Goal: Transaction & Acquisition: Purchase product/service

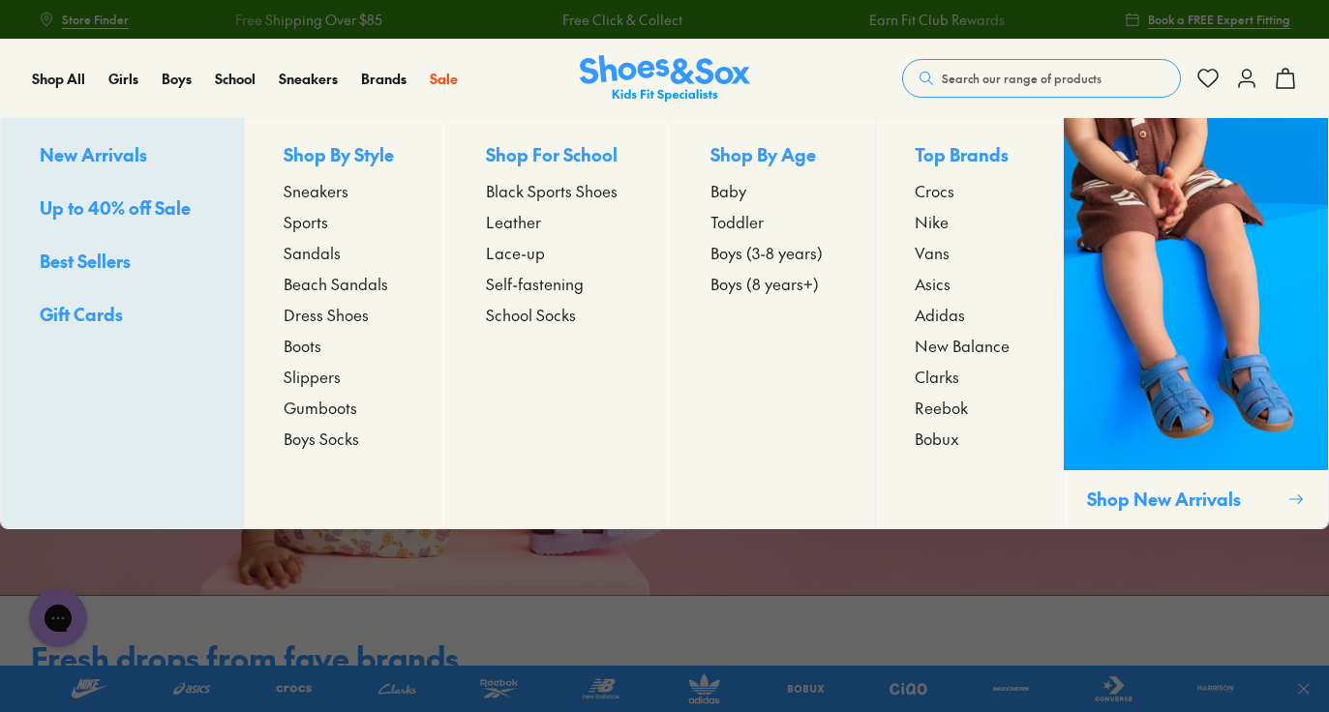
click at [313, 229] on span "Sports" at bounding box center [306, 221] width 45 height 23
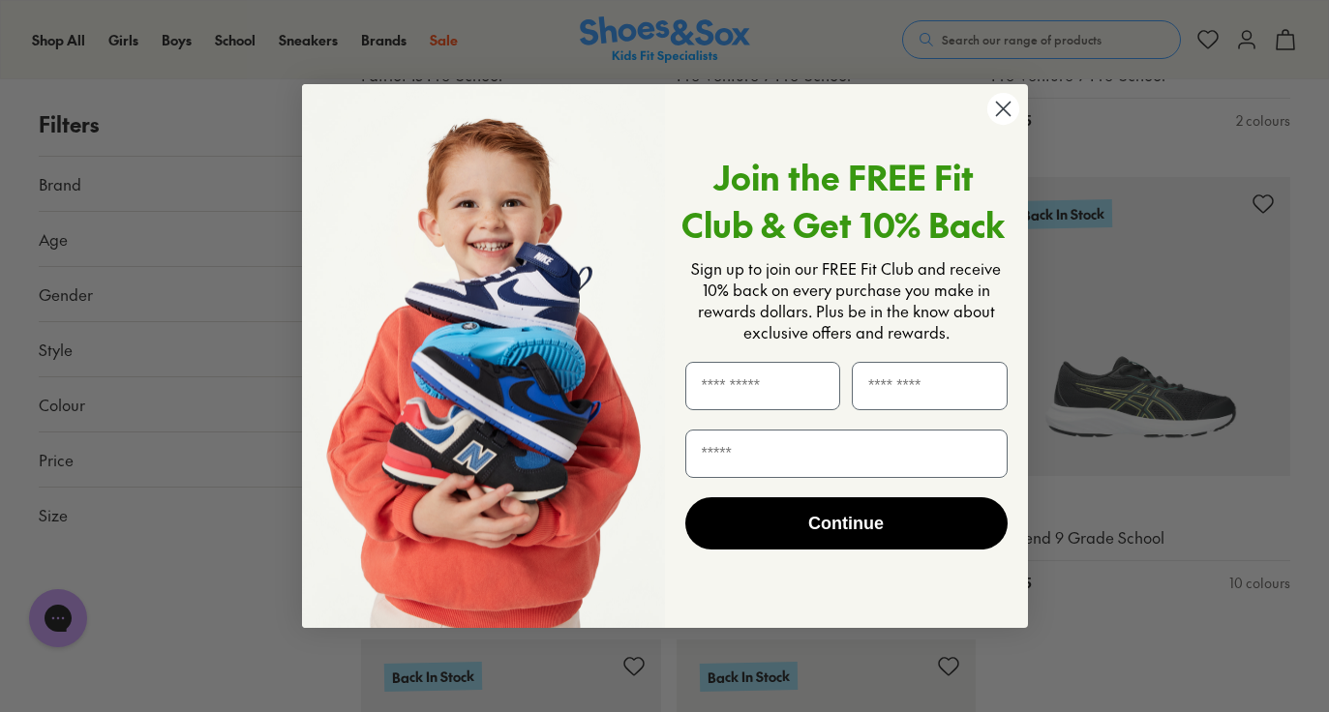
scroll to position [4420, 0]
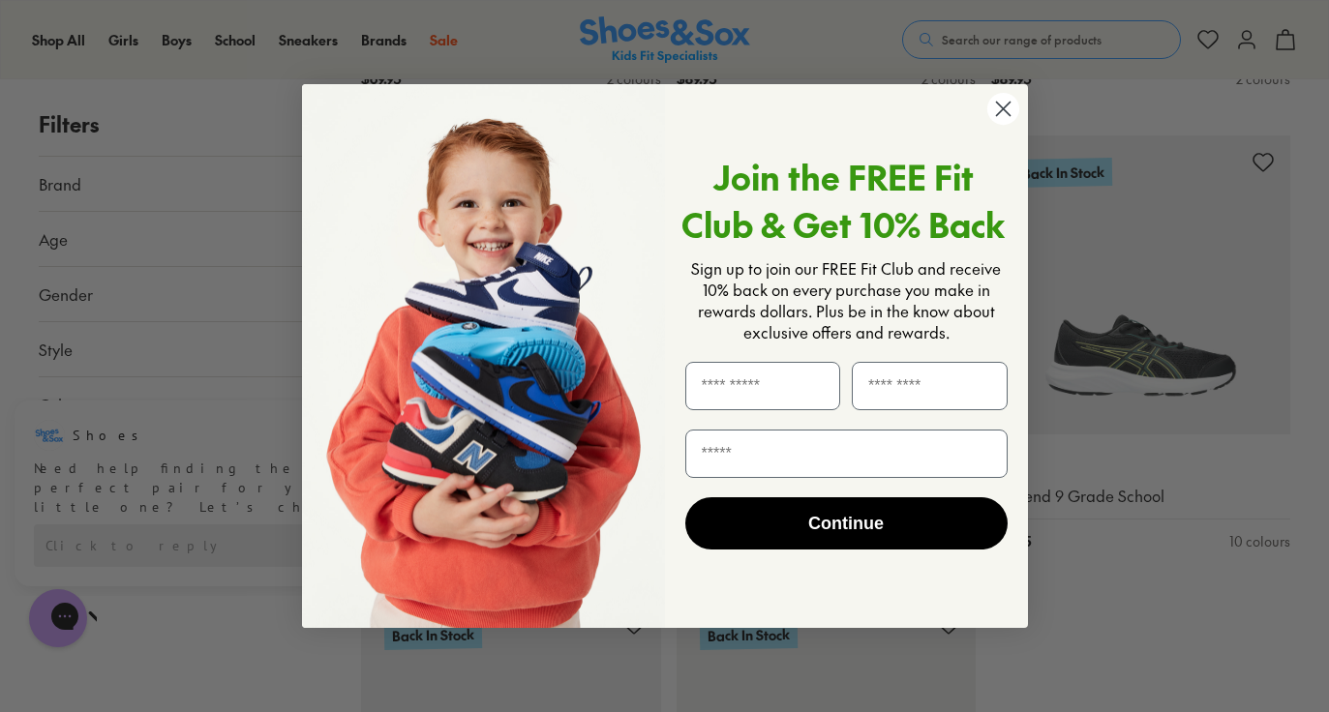
click at [1001, 108] on circle "Close dialog" at bounding box center [1002, 109] width 32 height 32
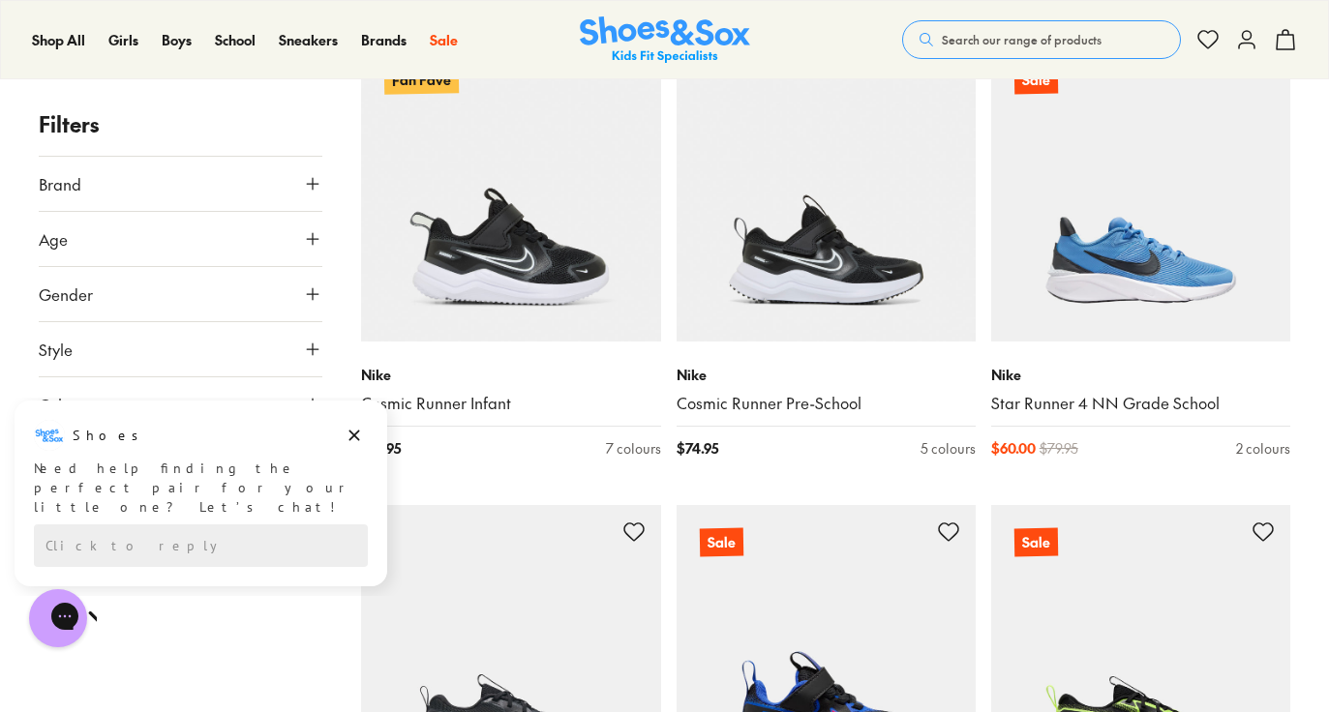
scroll to position [8685, 0]
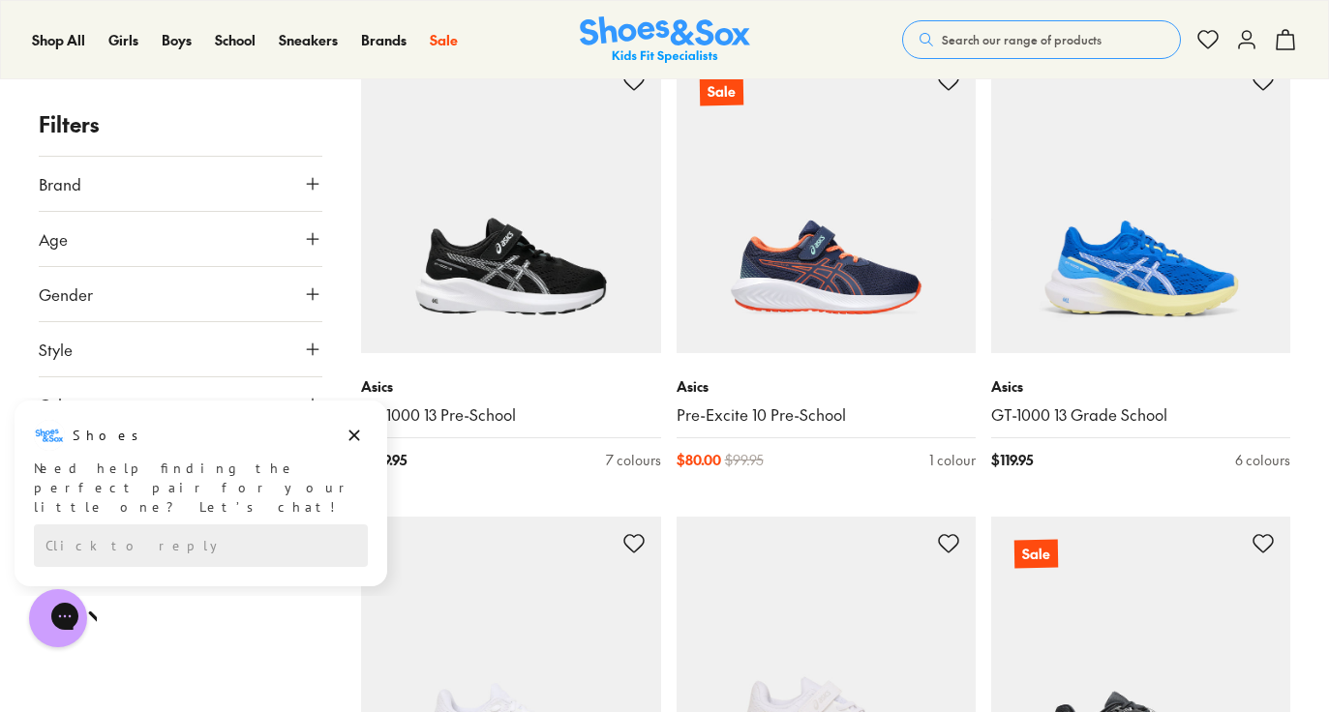
scroll to position [10980, 0]
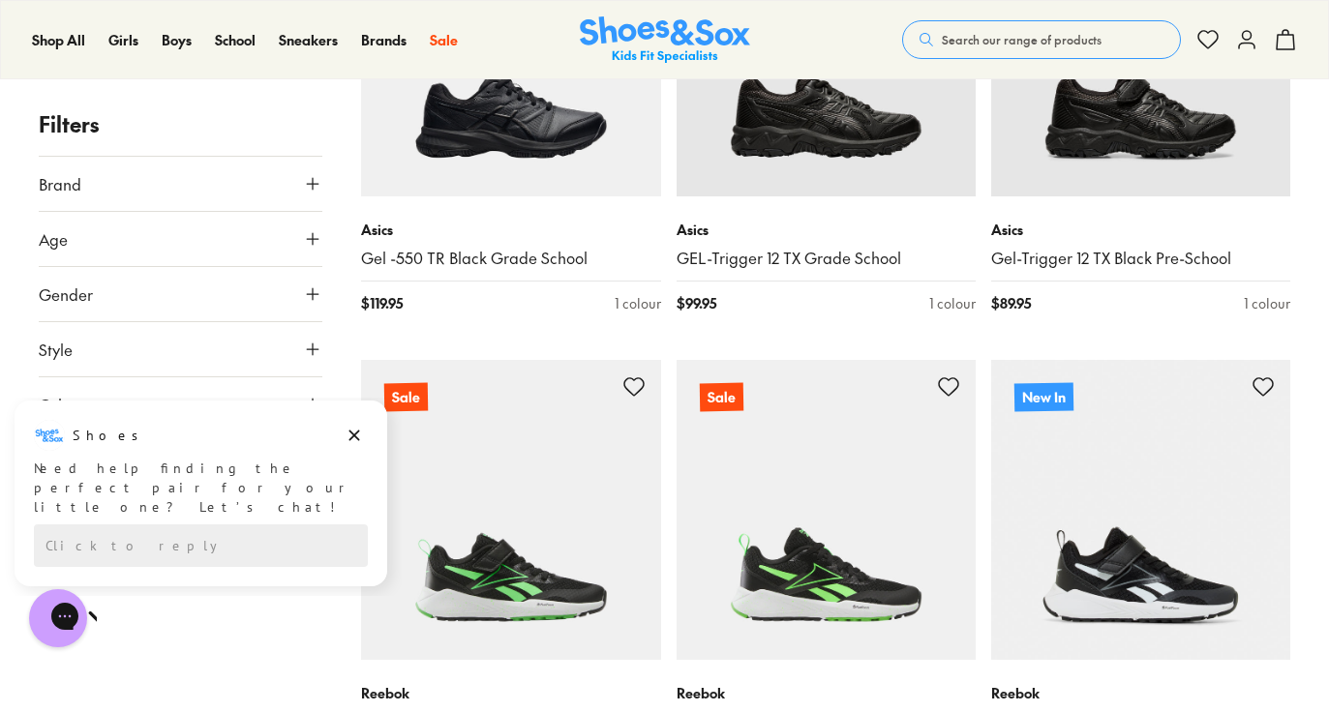
scroll to position [19927, 0]
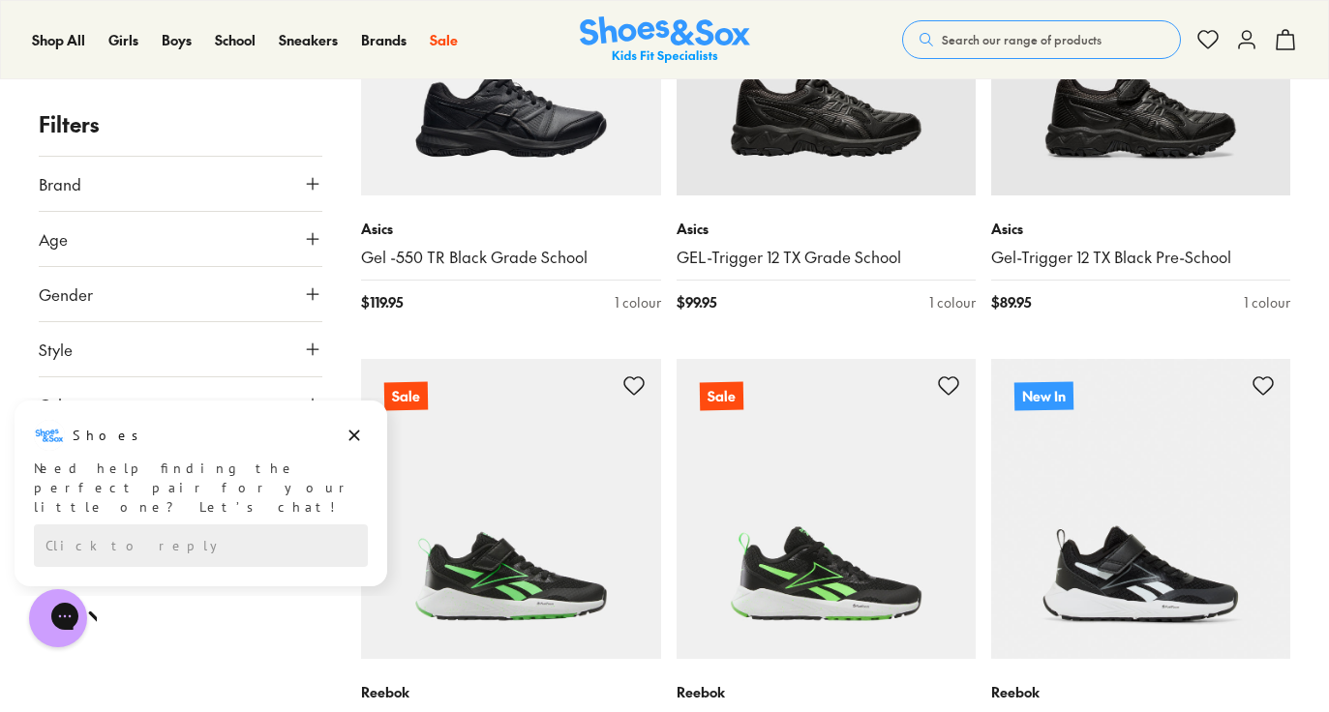
click at [318, 180] on icon at bounding box center [312, 183] width 19 height 19
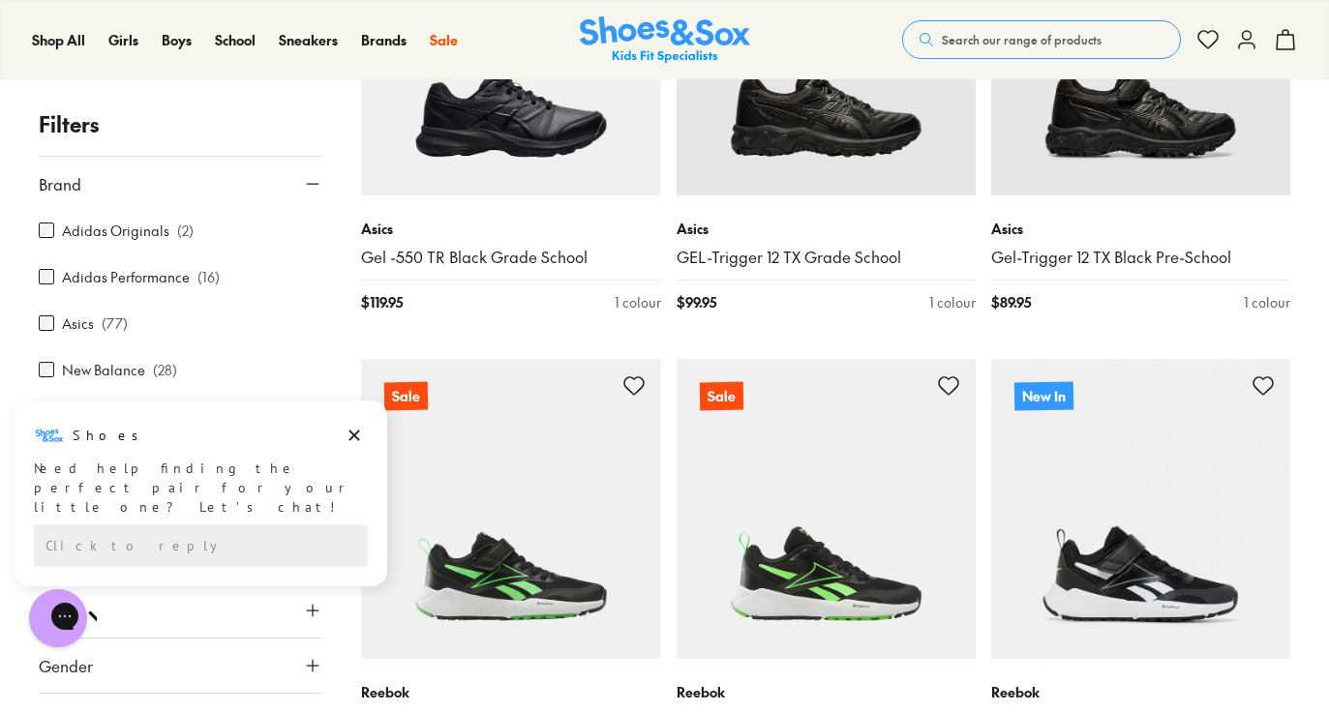
scroll to position [8, 0]
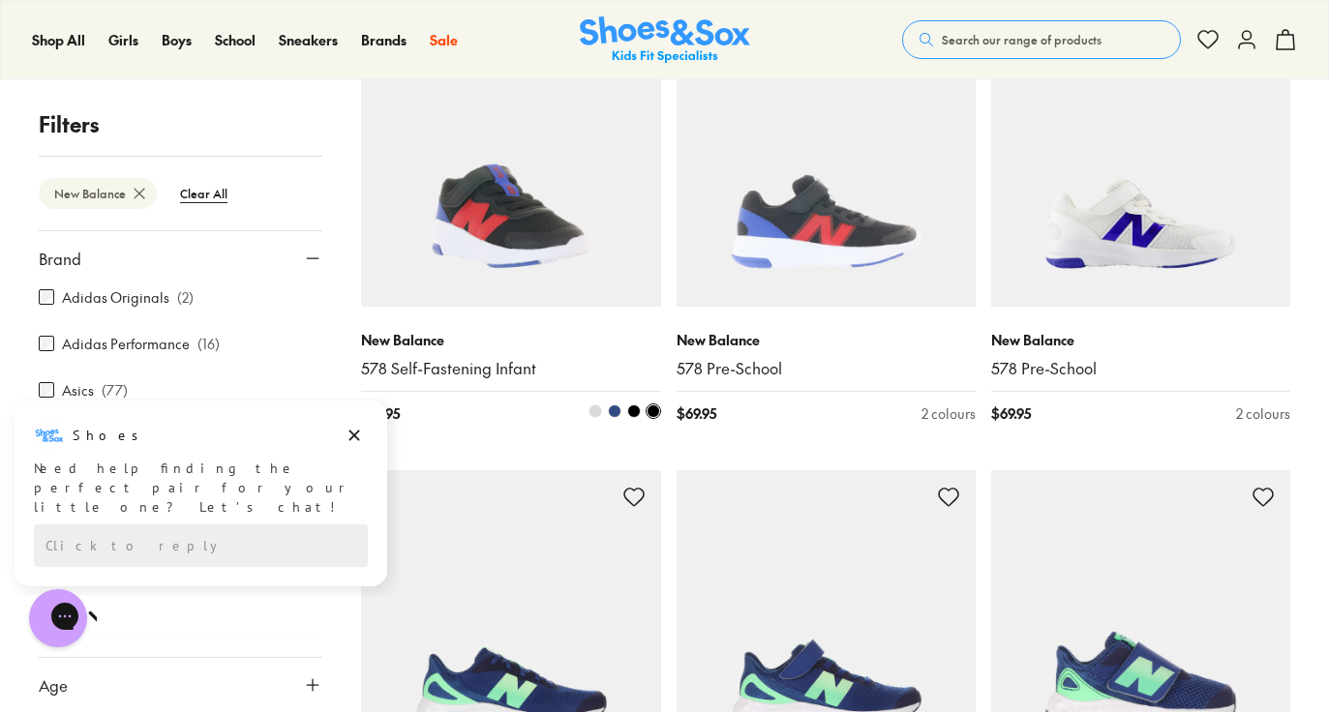
scroll to position [464, 0]
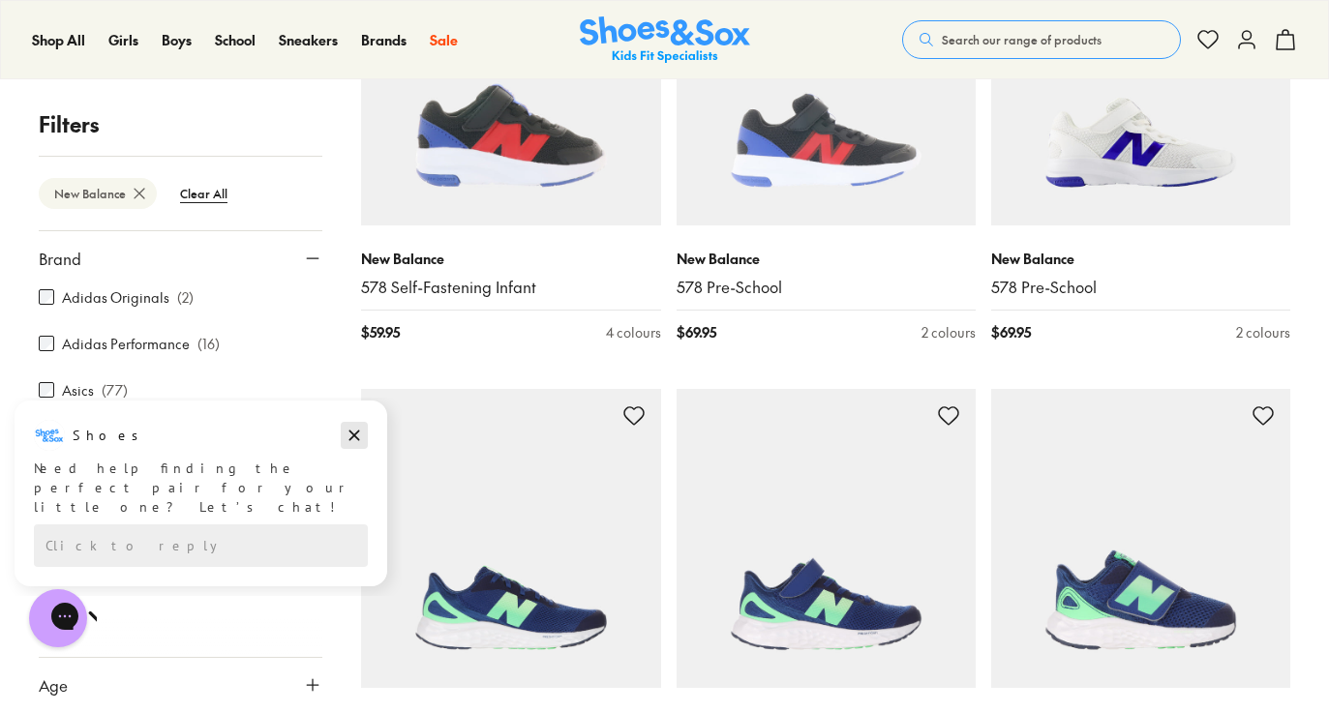
click at [360, 437] on icon "Dismiss campaign" at bounding box center [353, 435] width 19 height 23
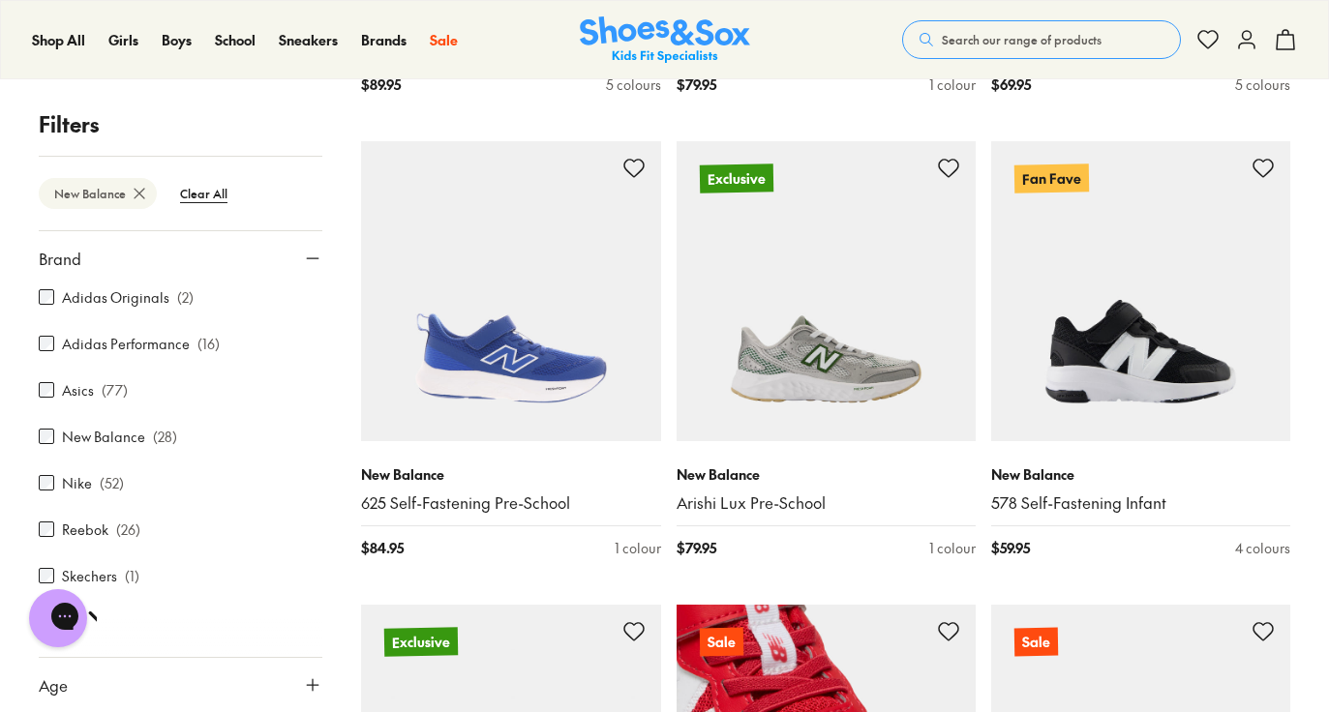
scroll to position [1201, 0]
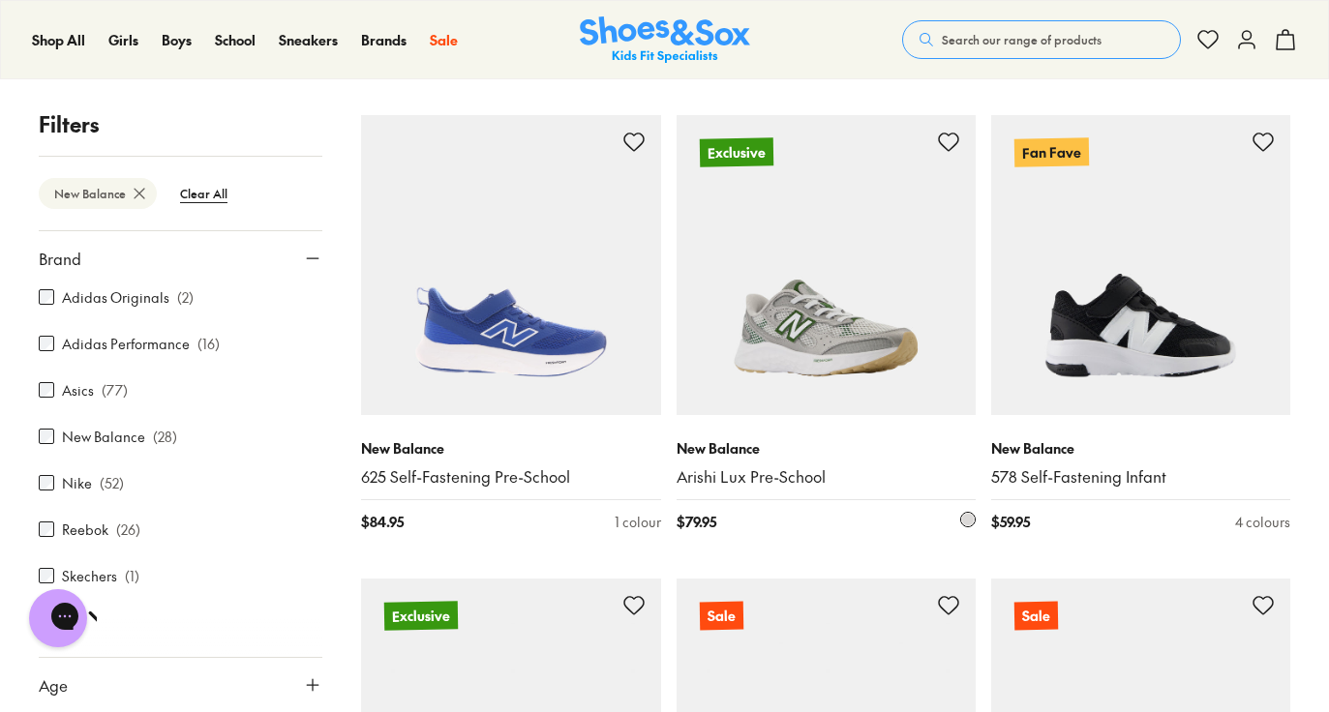
click at [800, 381] on img at bounding box center [825, 264] width 299 height 299
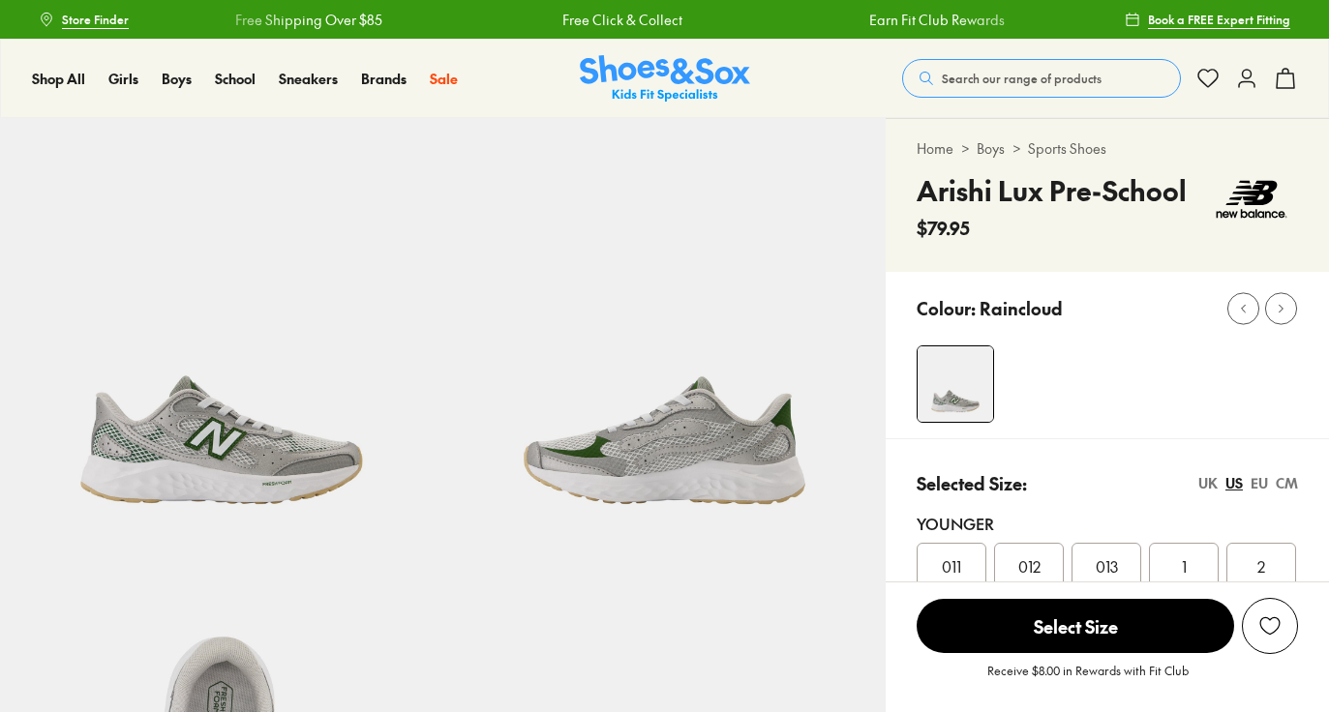
select select "*"
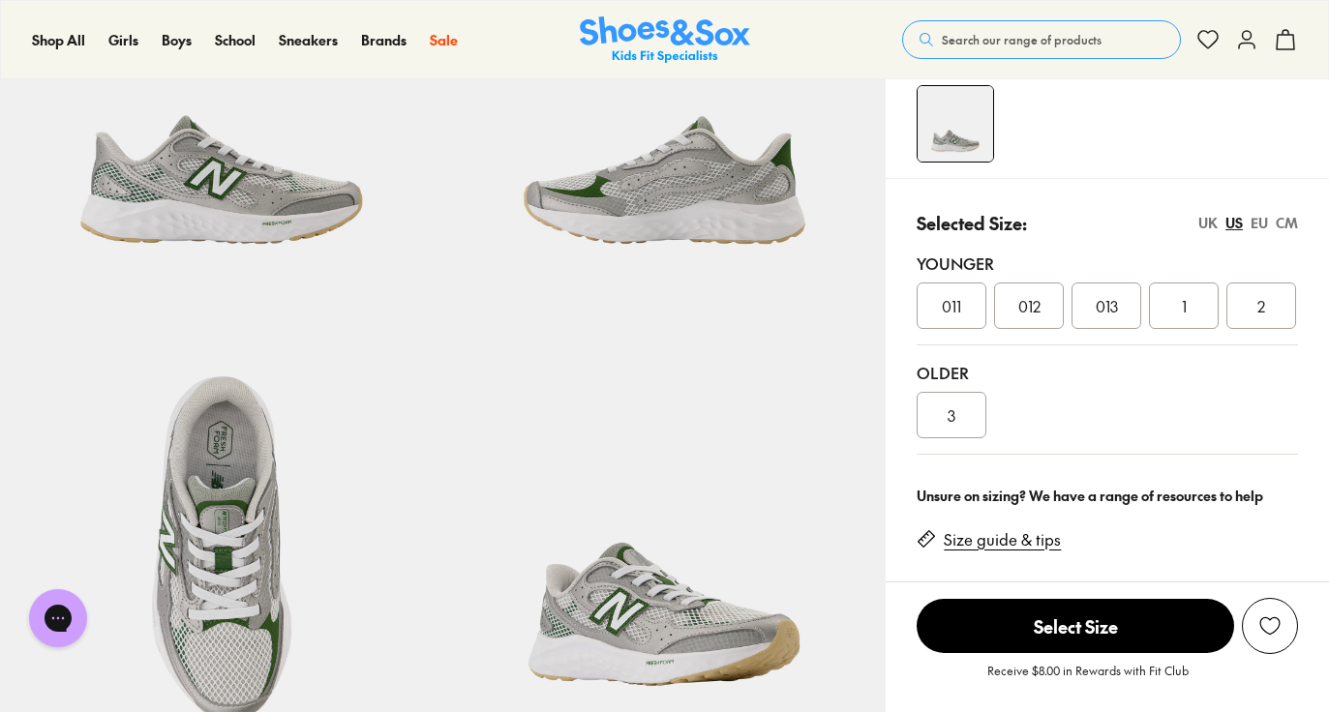
scroll to position [262, 0]
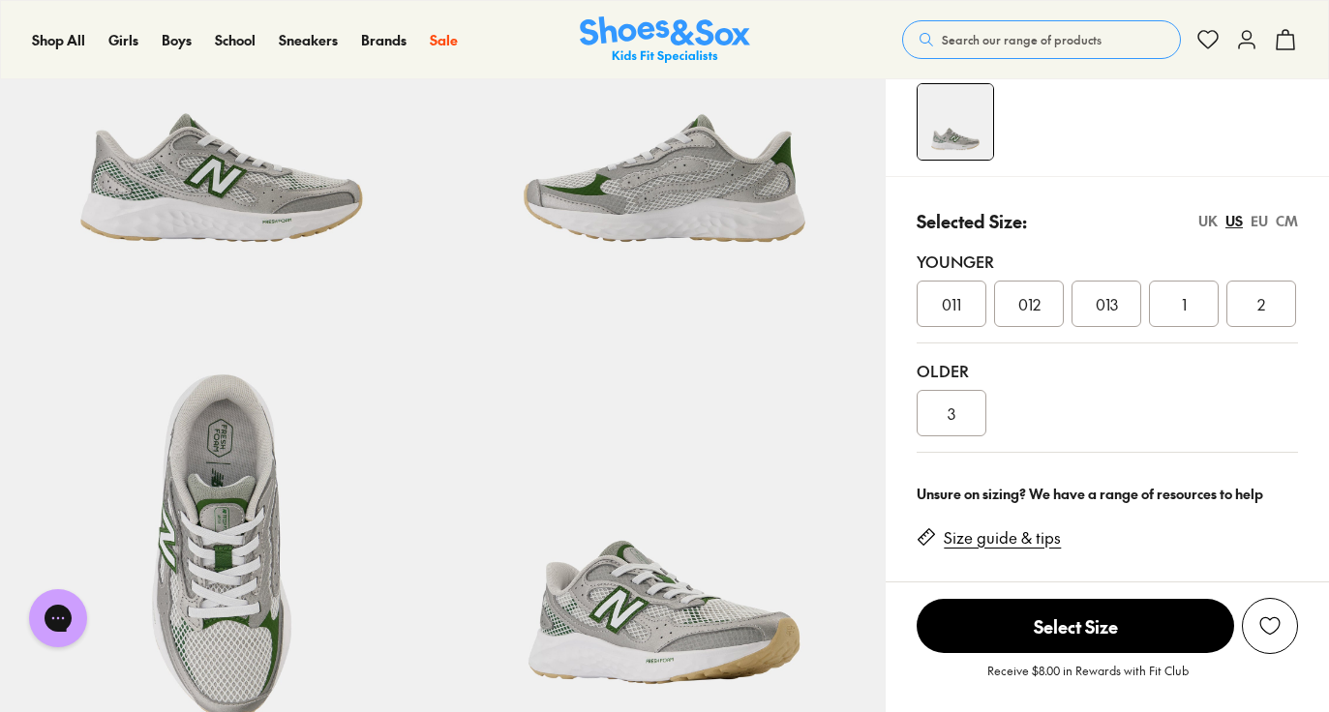
click at [1031, 325] on div "012" at bounding box center [1029, 304] width 70 height 46
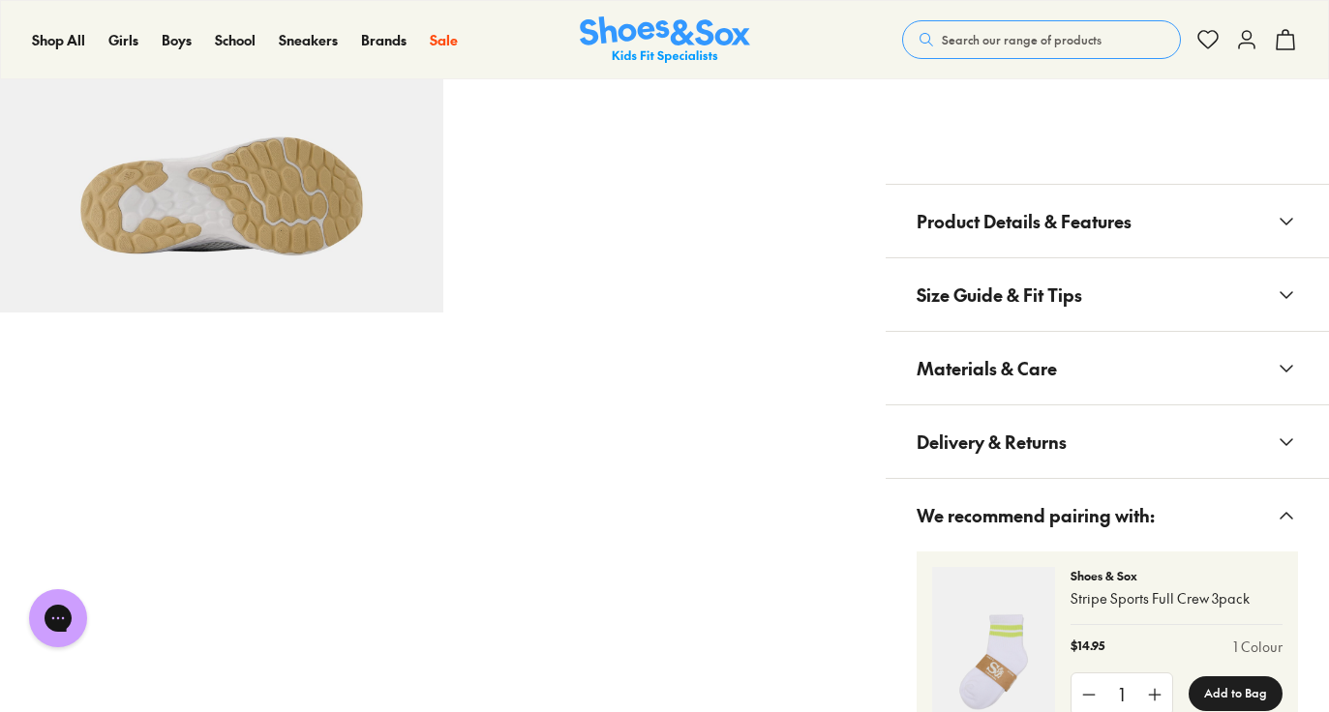
scroll to position [1138, 0]
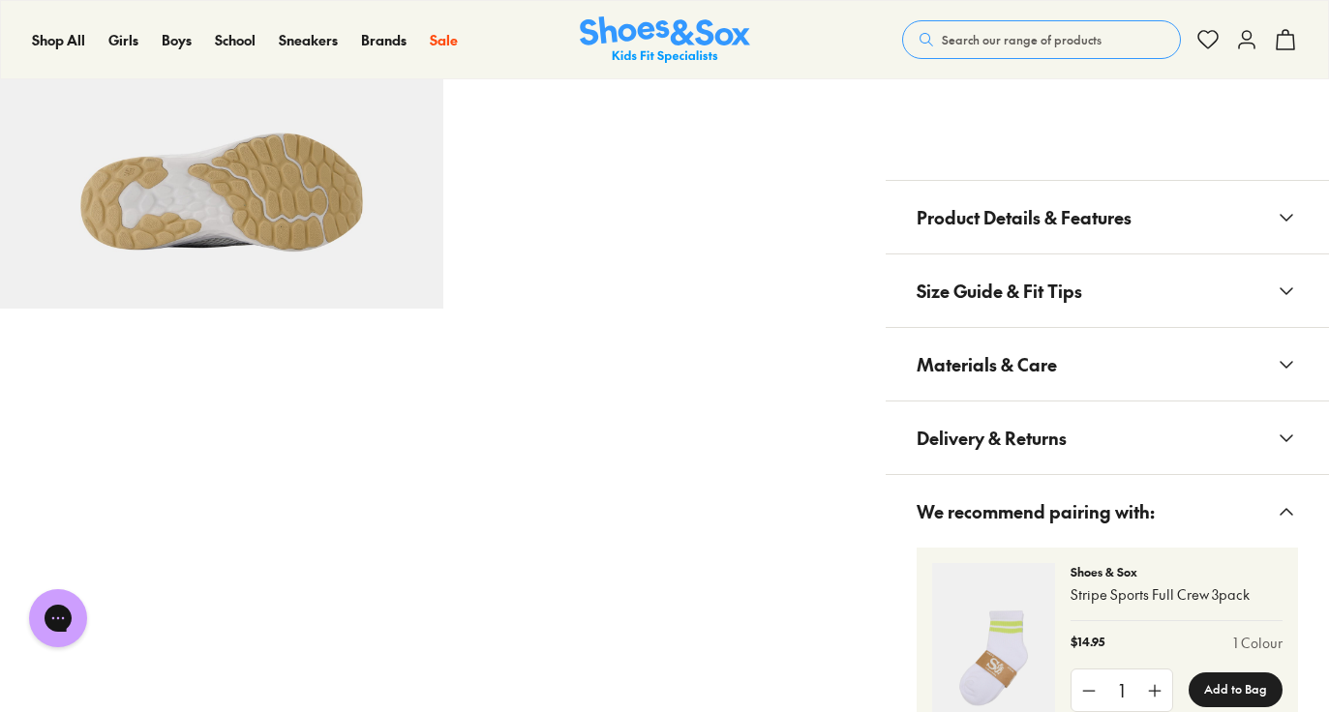
click at [936, 220] on span "Product Details & Features" at bounding box center [1023, 217] width 215 height 57
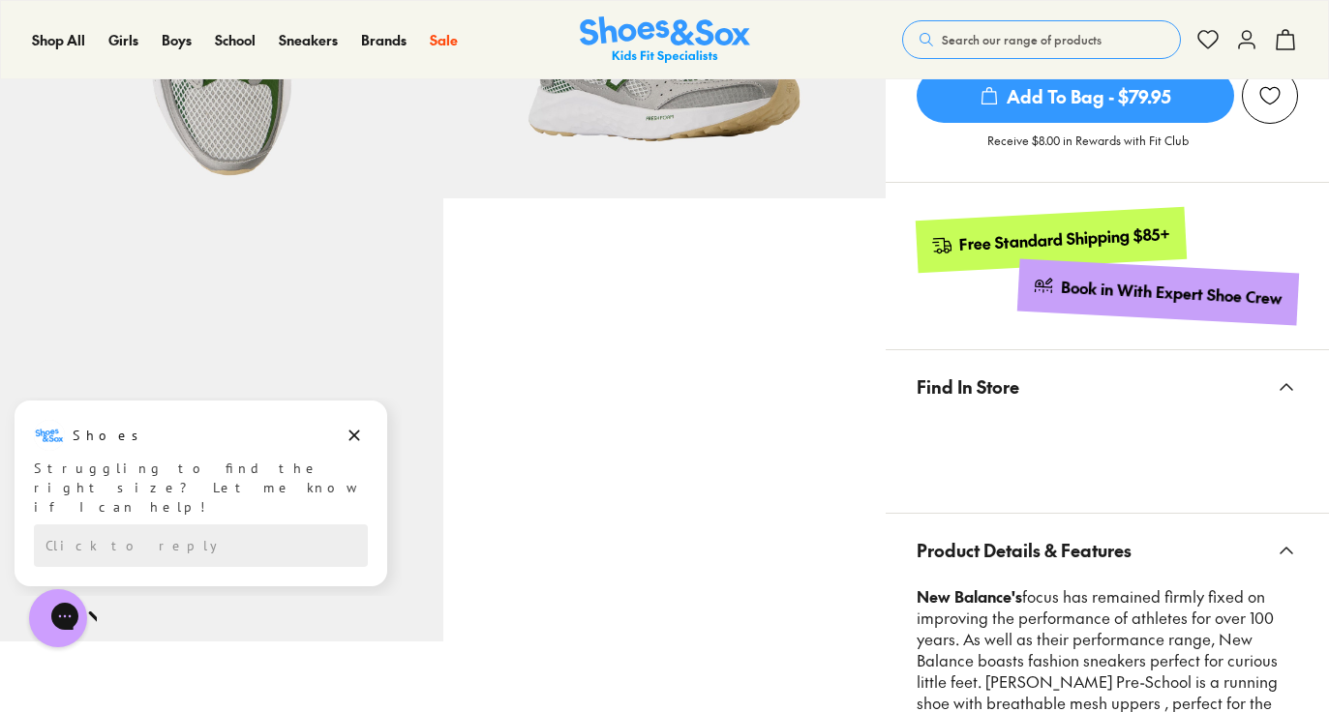
scroll to position [0, 0]
